Goal: Task Accomplishment & Management: Manage account settings

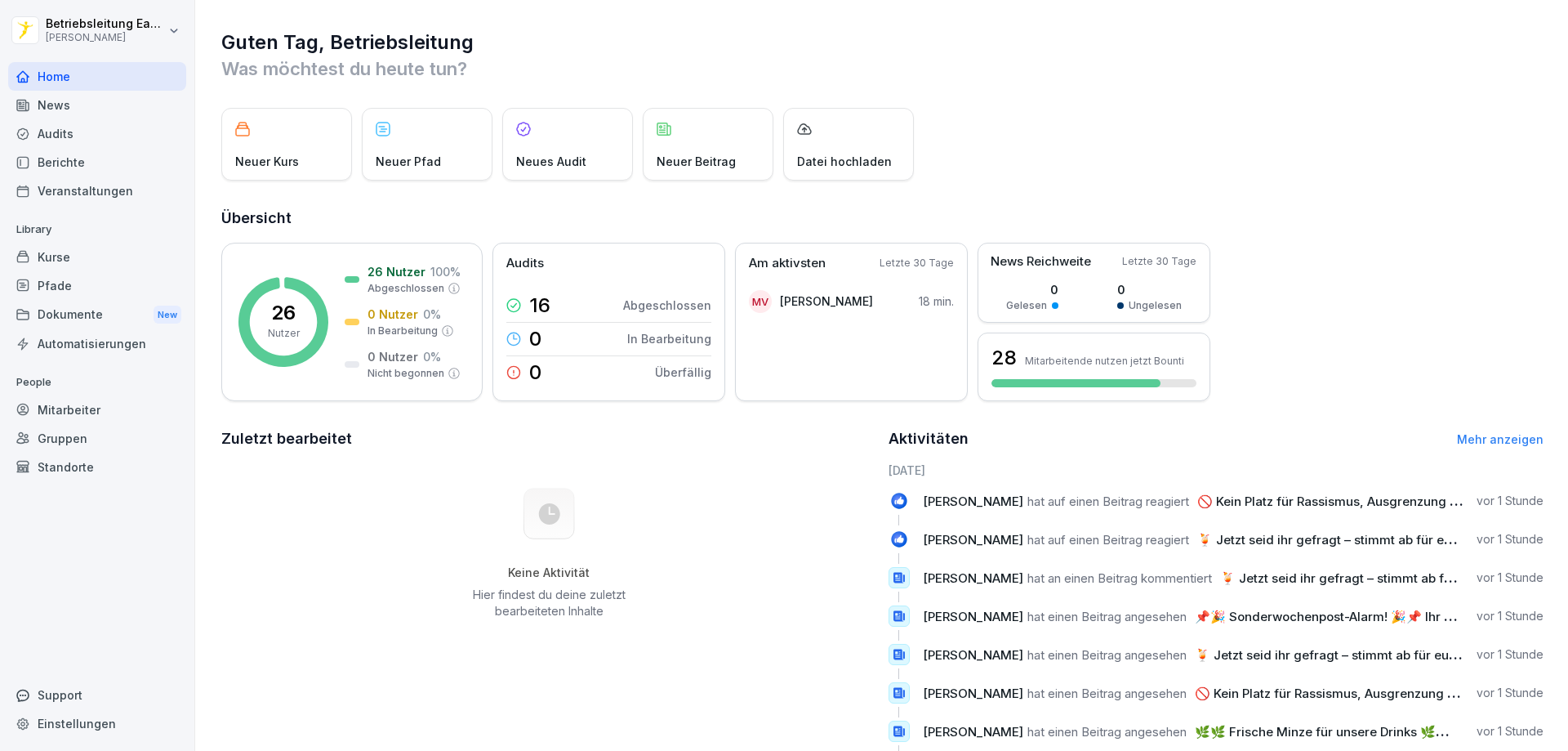
click at [98, 409] on div "Mitarbeiter" at bounding box center [97, 410] width 178 height 29
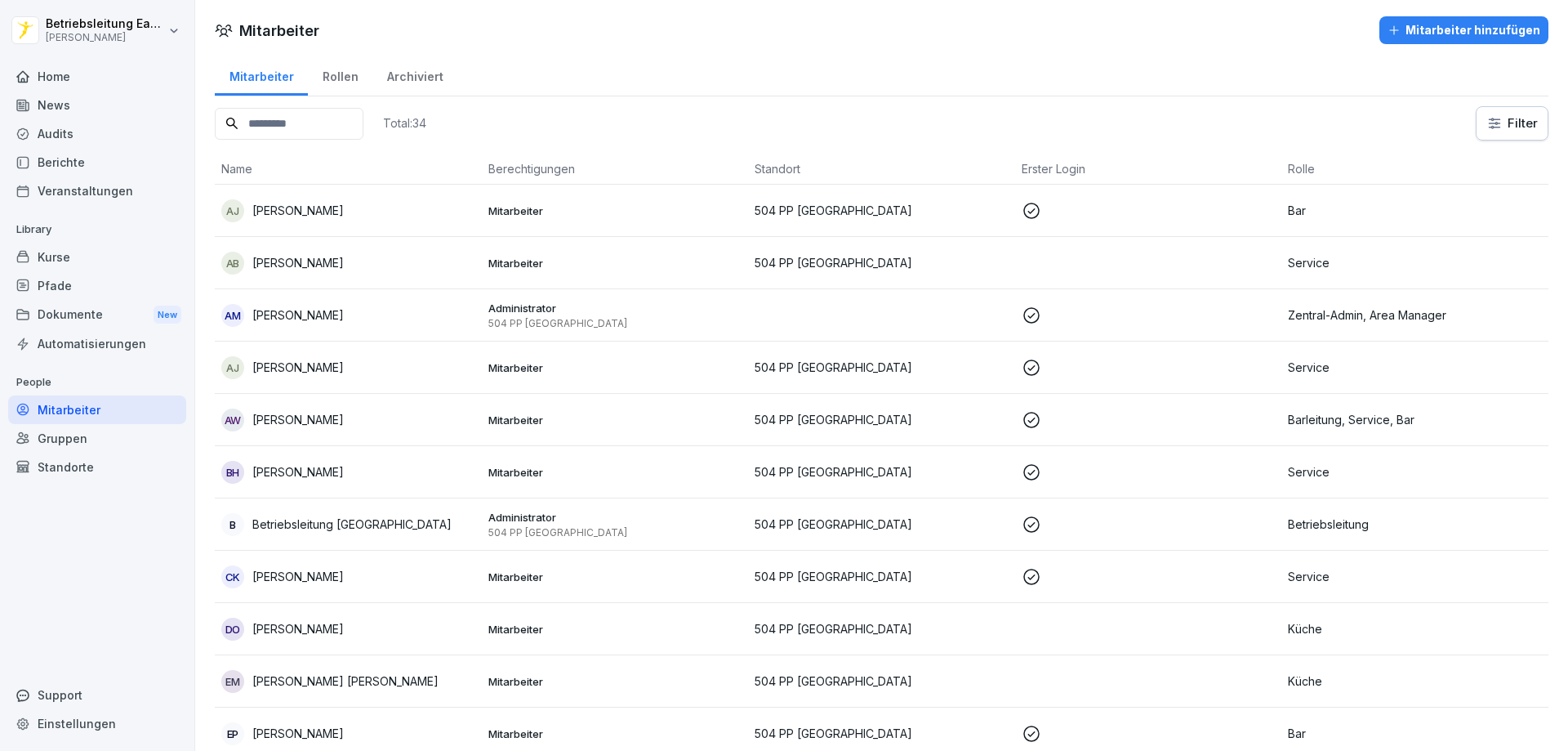
click at [1452, 24] on div "Mitarbeiter hinzufügen" at bounding box center [1464, 30] width 153 height 18
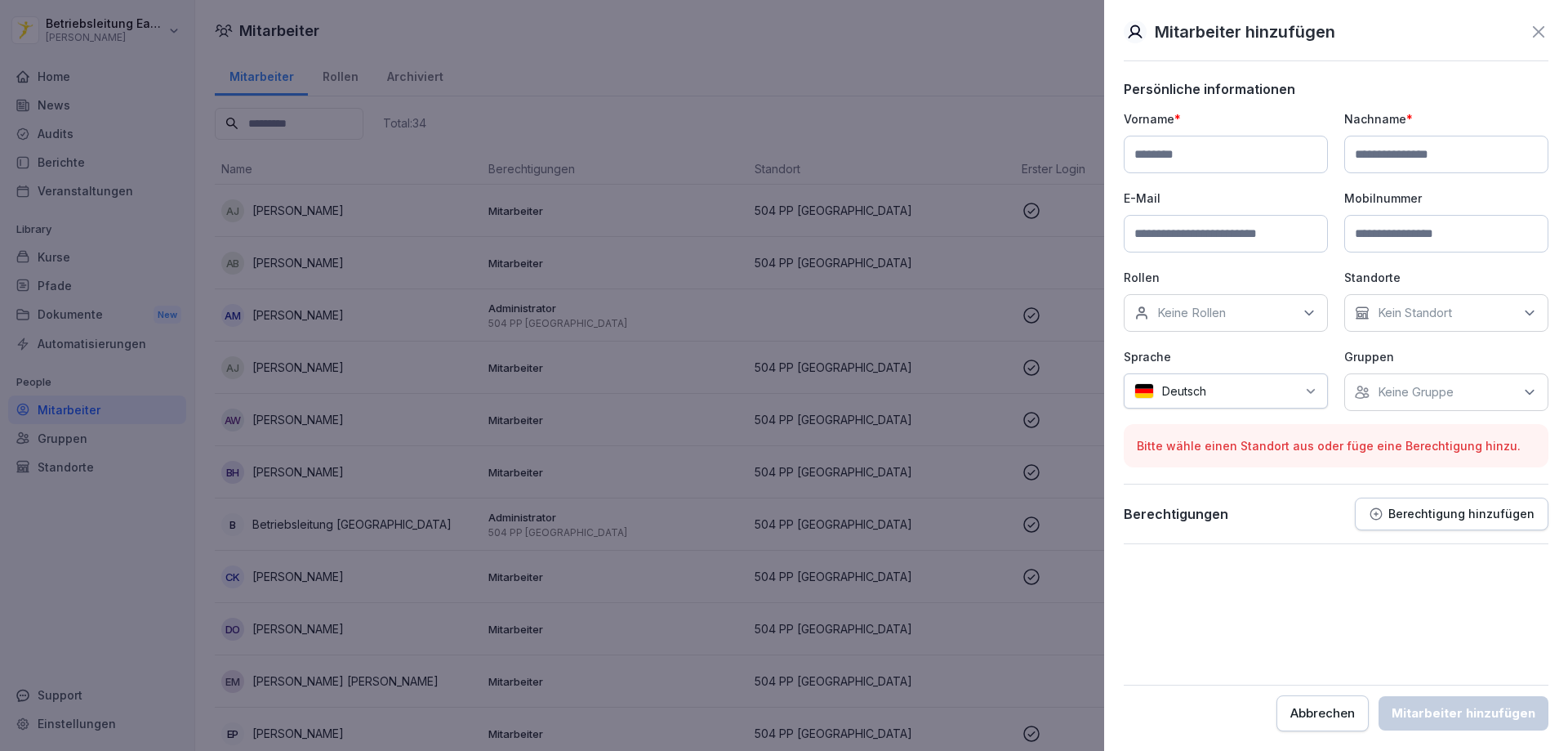
click at [1451, 517] on p "Berechtigung hinzufügen" at bounding box center [1461, 514] width 146 height 13
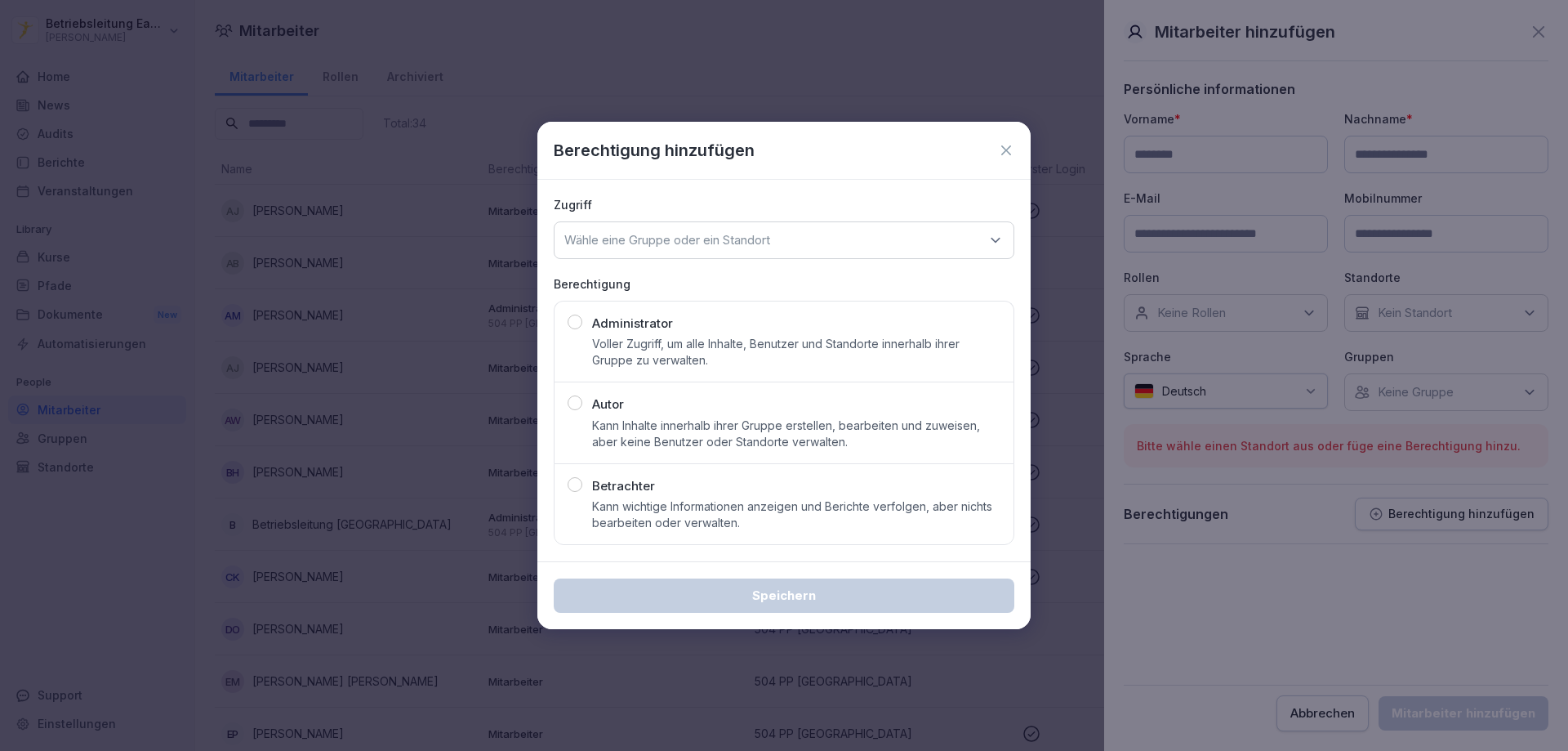
click at [984, 228] on div "Wähle eine Gruppe oder ein Standort" at bounding box center [784, 240] width 460 height 37
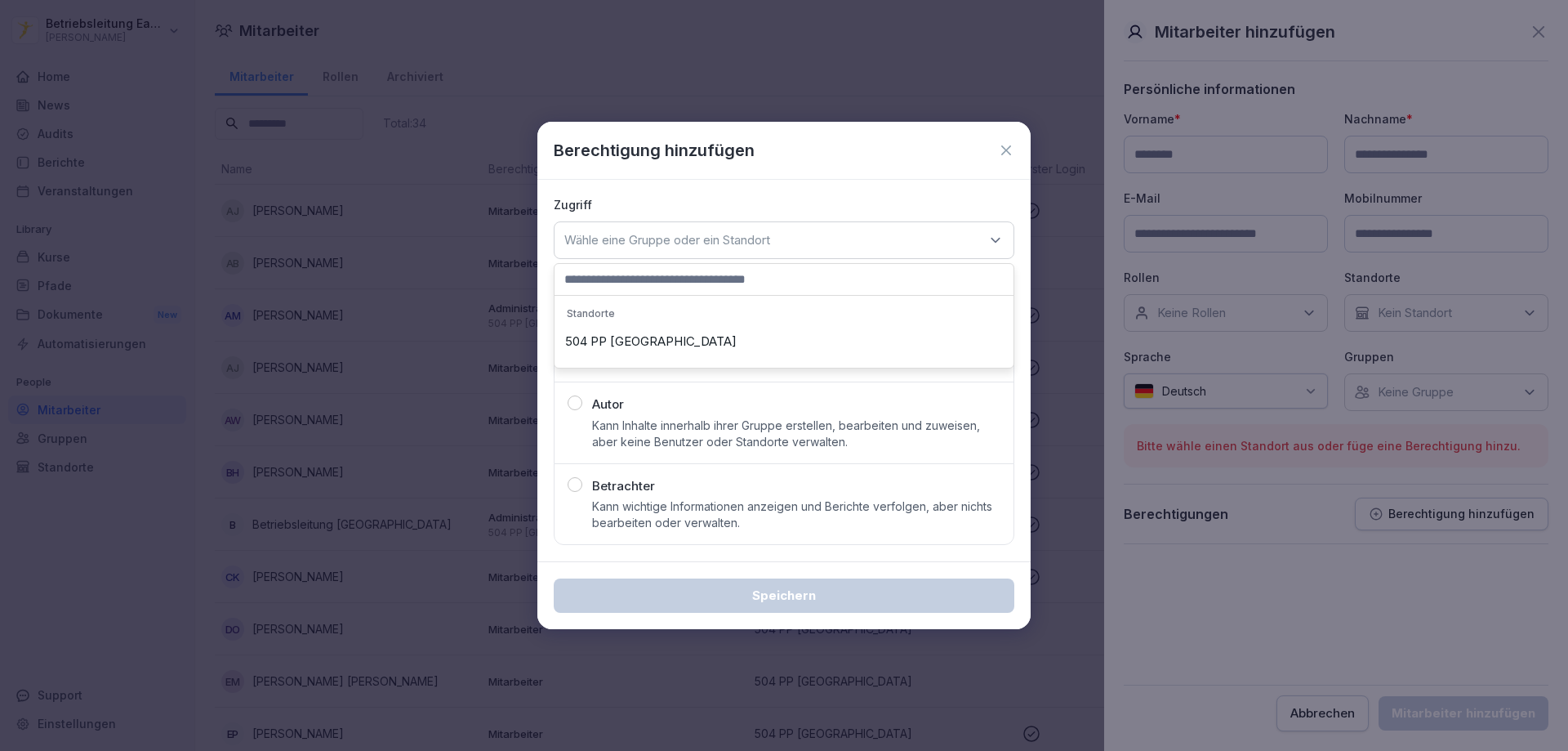
click at [1009, 147] on icon at bounding box center [1006, 150] width 10 height 10
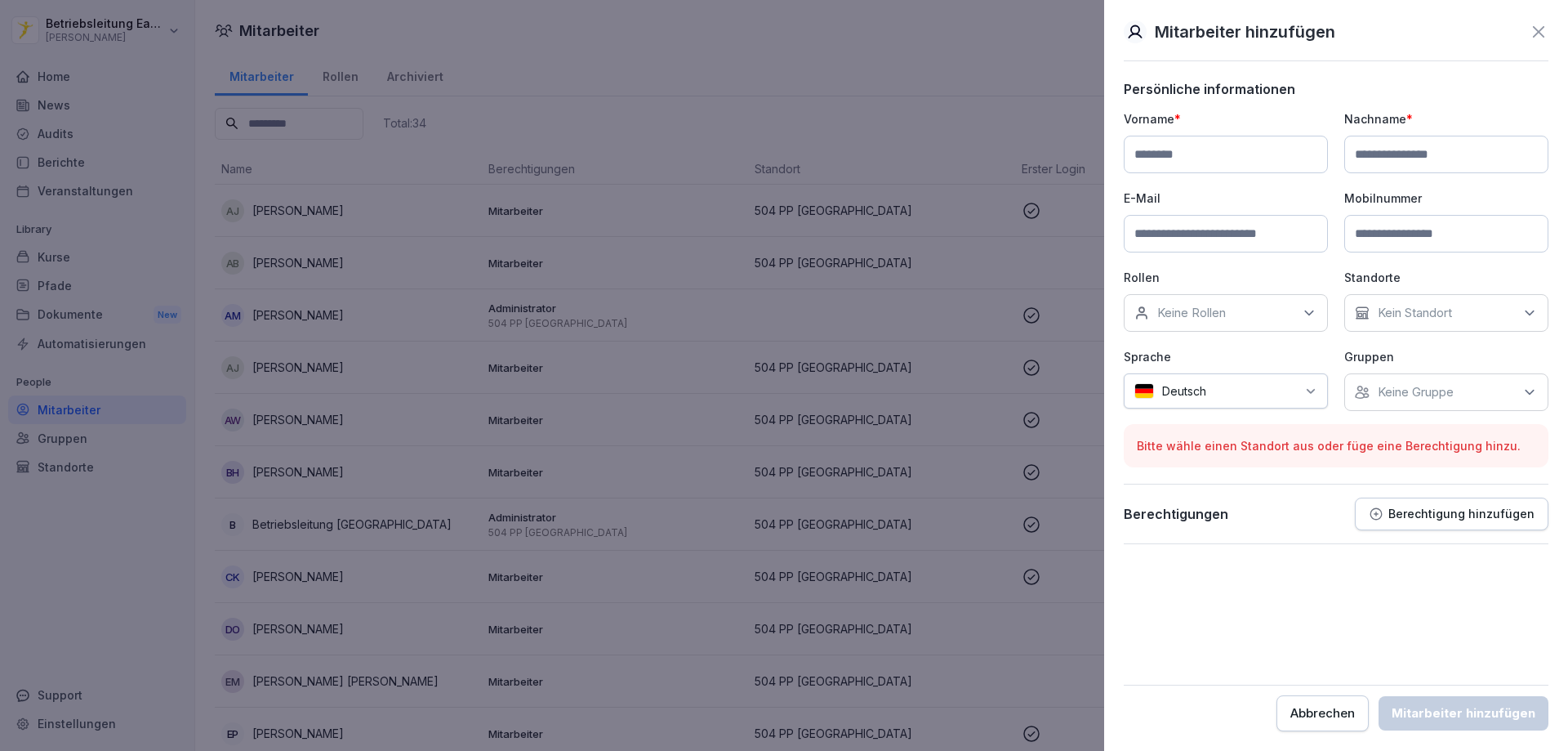
click at [1289, 708] on button "Abbrechen" at bounding box center [1323, 714] width 93 height 36
